Goal: Task Accomplishment & Management: Use online tool/utility

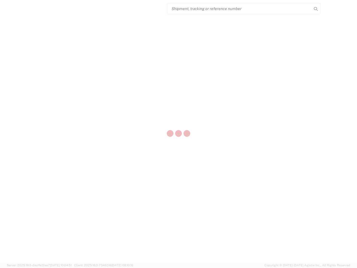
select select "US"
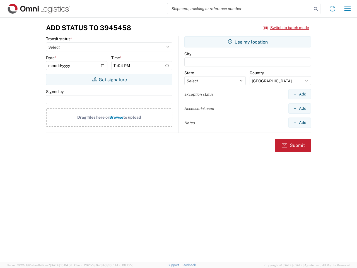
click at [239, 9] on input "search" at bounding box center [239, 8] width 144 height 11
click at [315, 9] on icon at bounding box center [316, 9] width 8 height 8
click at [332, 9] on icon at bounding box center [332, 8] width 9 height 9
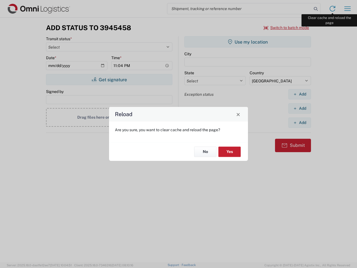
click at [347, 9] on div "Reload Are you sure, you want to clear cache and reload the page? No Yes" at bounding box center [178, 134] width 357 height 268
click at [286, 28] on div "Reload Are you sure, you want to clear cache and reload the page? No Yes" at bounding box center [178, 134] width 357 height 268
click at [109, 79] on div "Reload Are you sure, you want to clear cache and reload the page? No Yes" at bounding box center [178, 134] width 357 height 268
click at [247, 42] on div "Reload Are you sure, you want to clear cache and reload the page? No Yes" at bounding box center [178, 134] width 357 height 268
click at [299, 94] on div "Reload Are you sure, you want to clear cache and reload the page? No Yes" at bounding box center [178, 134] width 357 height 268
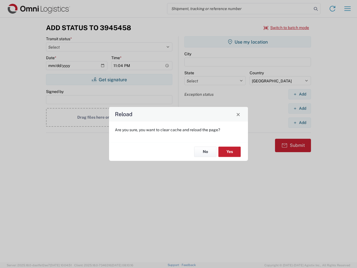
click at [299, 108] on div "Reload Are you sure, you want to clear cache and reload the page? No Yes" at bounding box center [178, 134] width 357 height 268
click at [299, 122] on div "Reload Are you sure, you want to clear cache and reload the page? No Yes" at bounding box center [178, 134] width 357 height 268
